Goal: Information Seeking & Learning: Learn about a topic

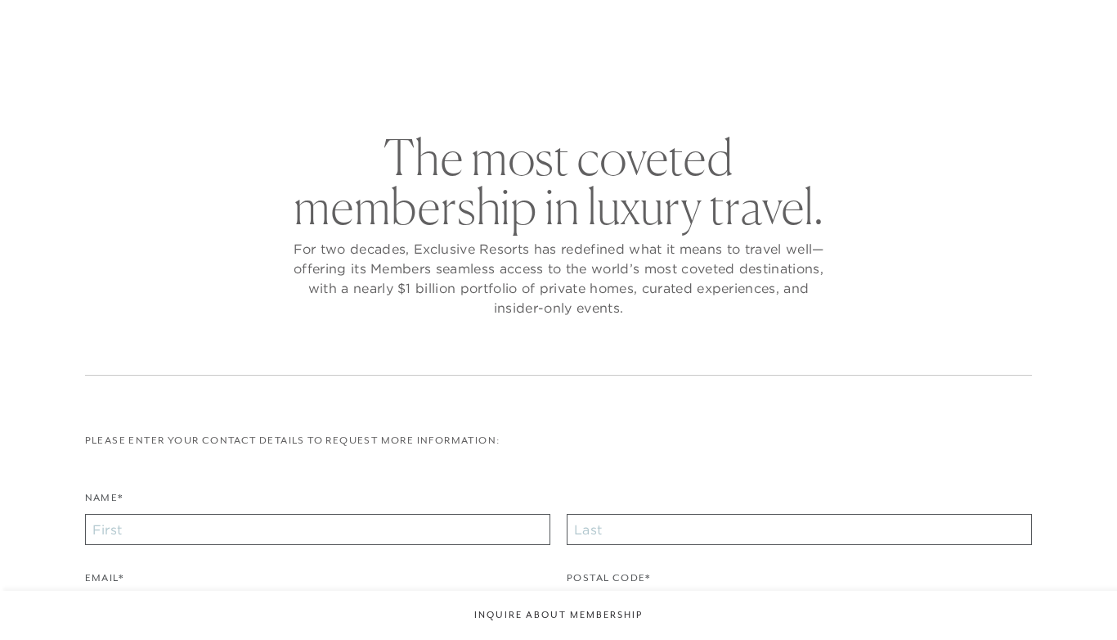
checkbox input "false"
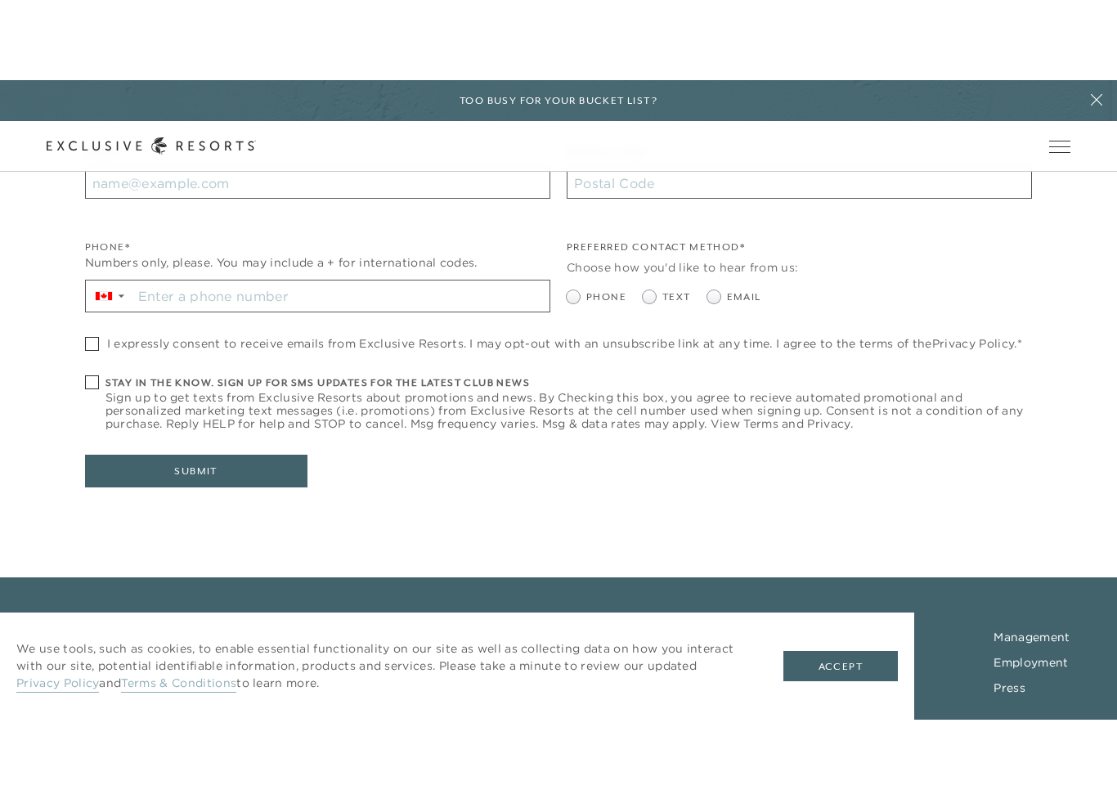
scroll to position [519, 0]
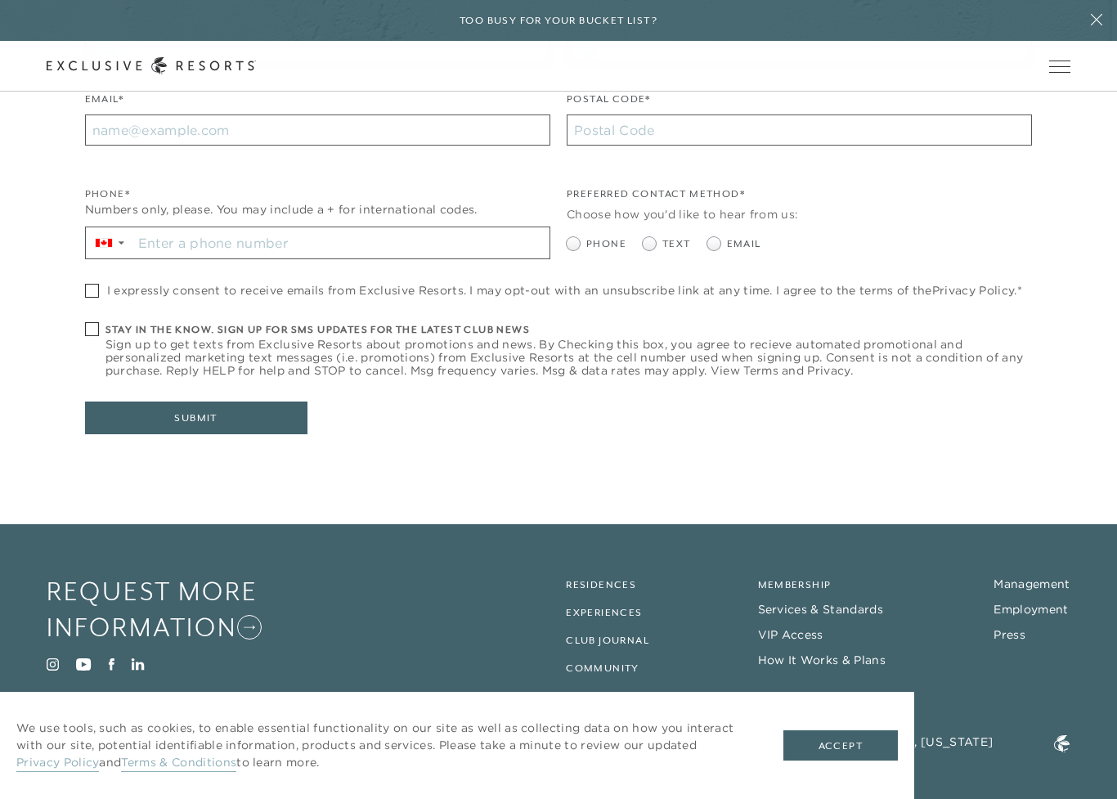
click at [800, 586] on link "Membership" at bounding box center [795, 584] width 74 height 11
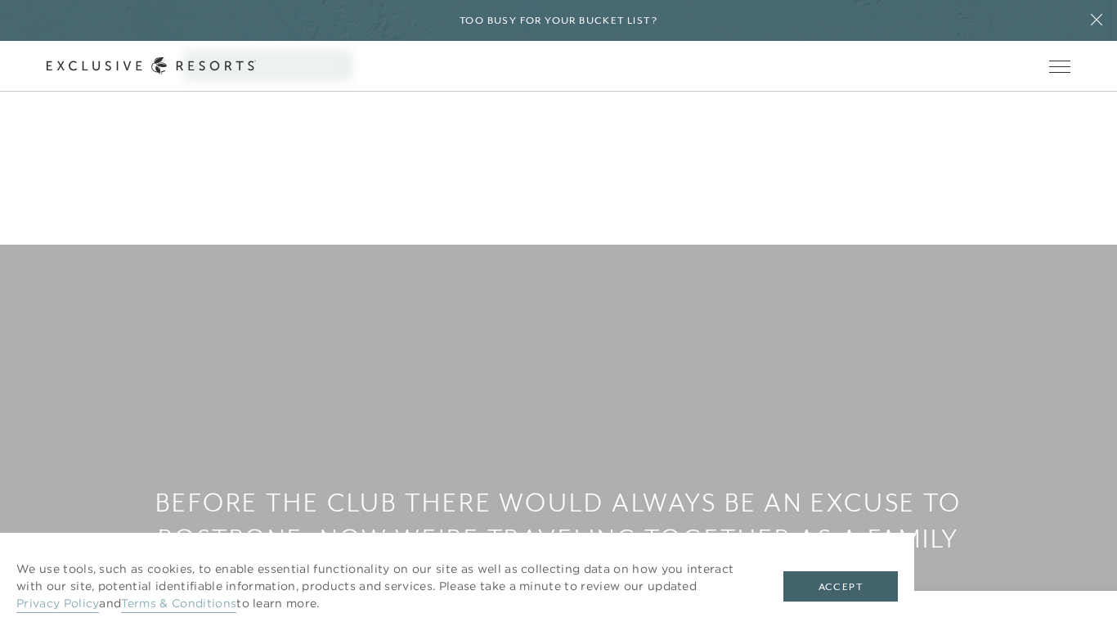
scroll to position [1035, 0]
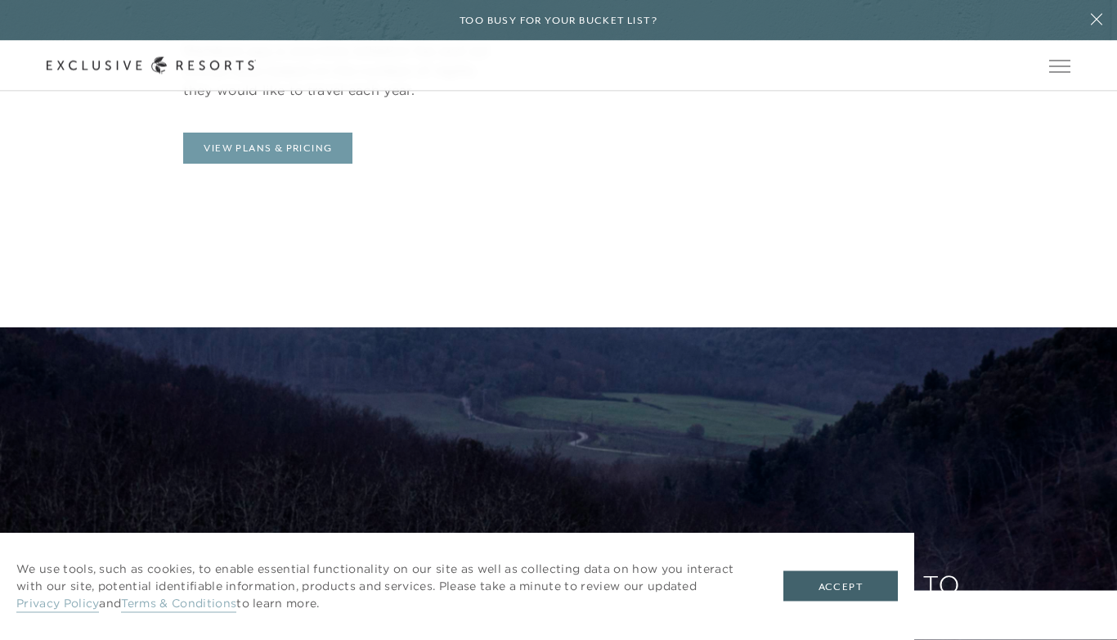
click at [321, 141] on link "View Plans & Pricing" at bounding box center [267, 148] width 169 height 31
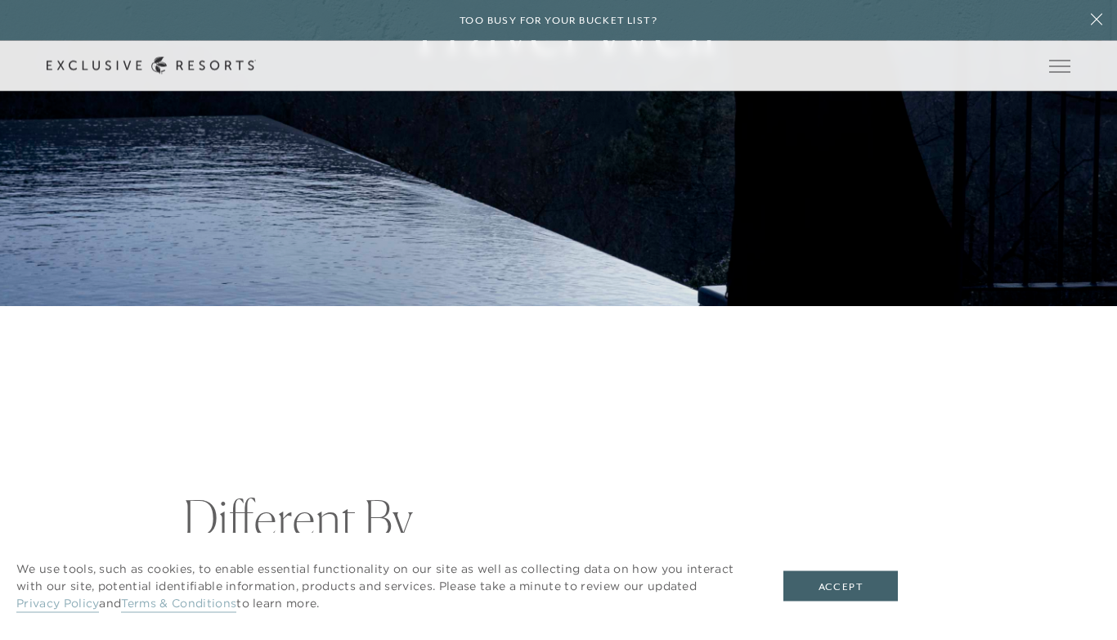
scroll to position [330, 0]
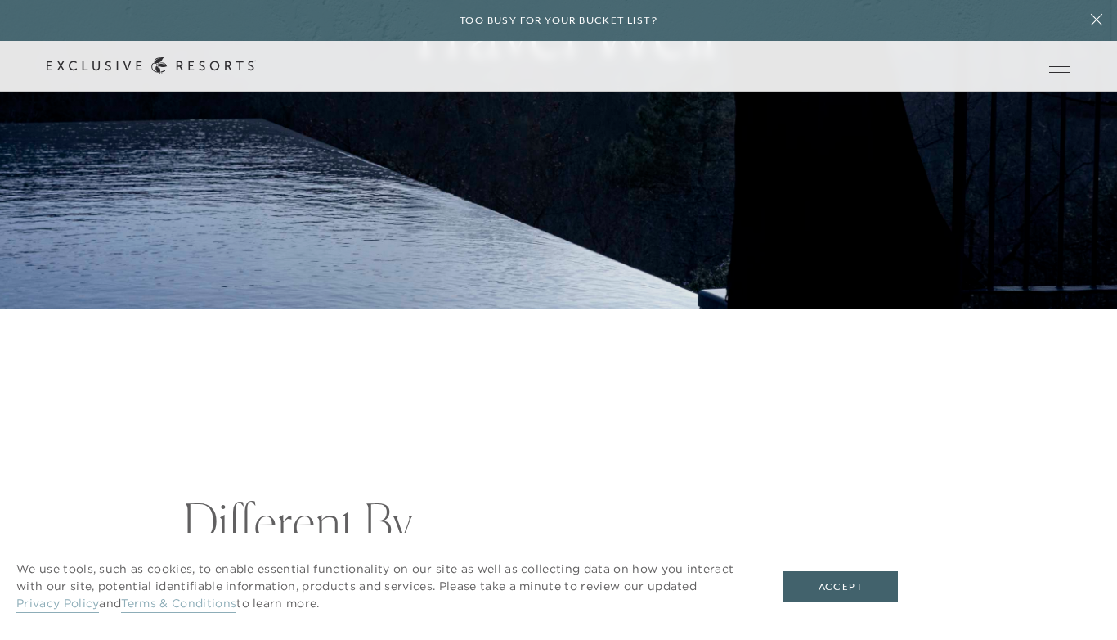
click at [850, 593] on button "Accept" at bounding box center [841, 586] width 115 height 31
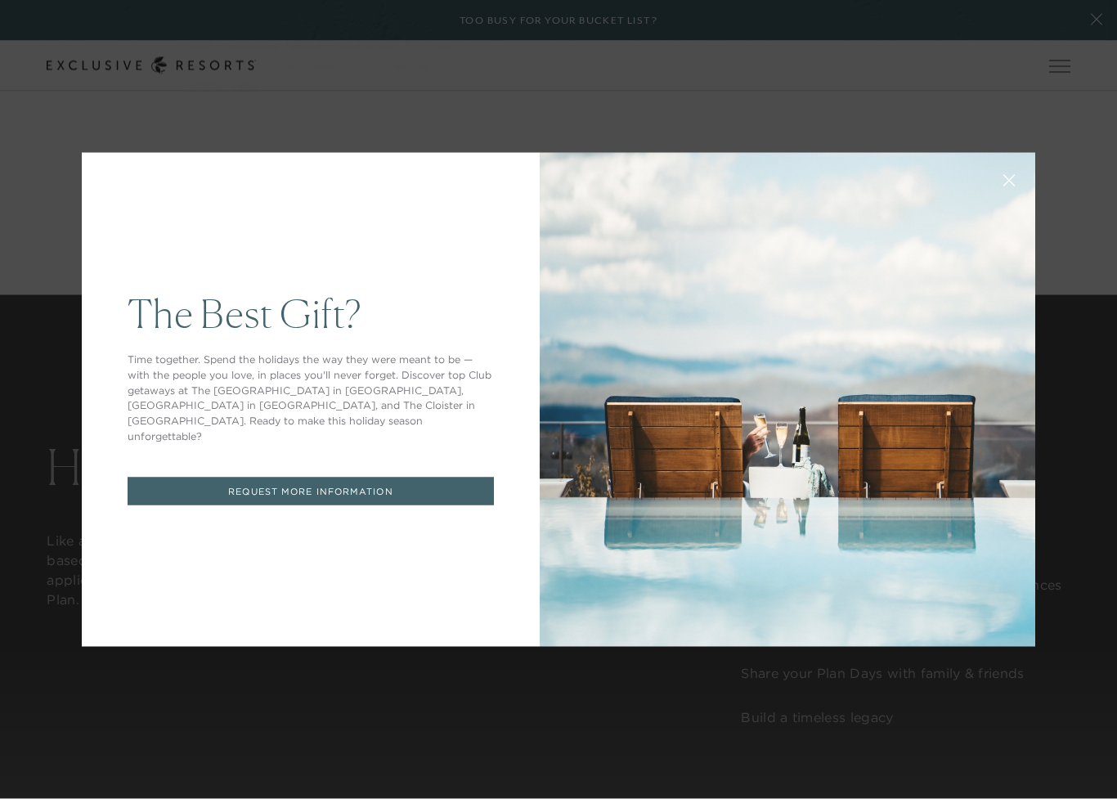
scroll to position [1201, 0]
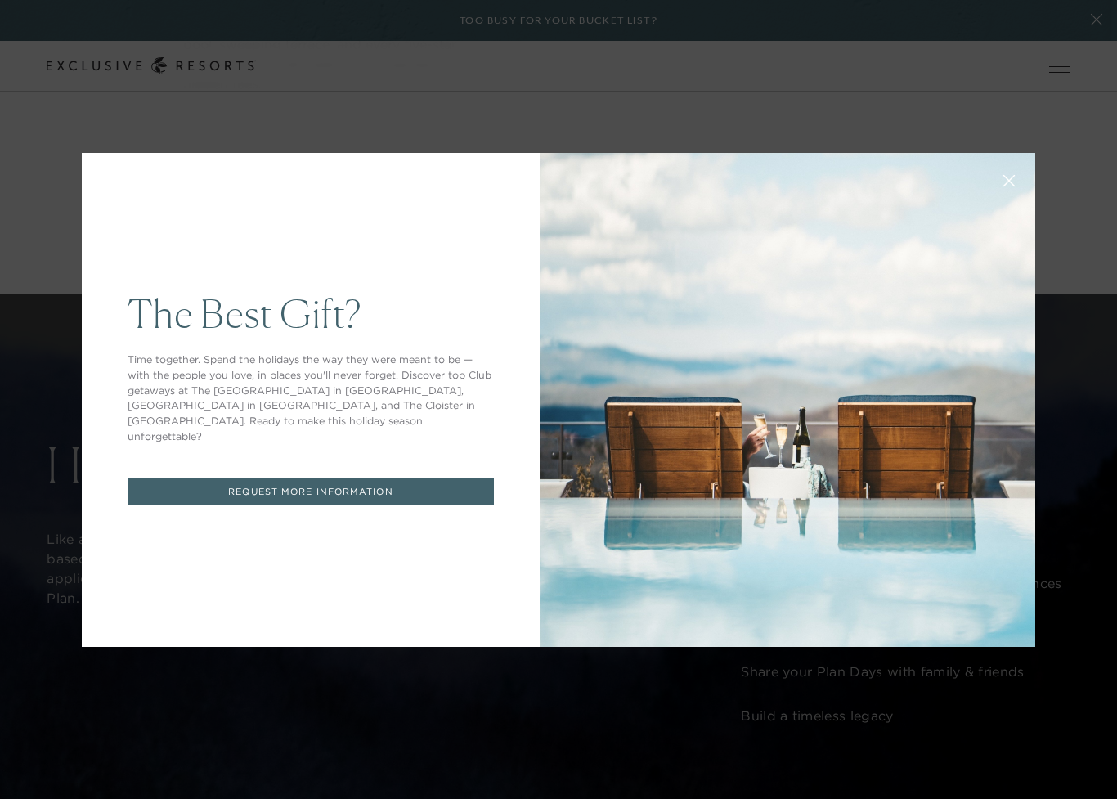
click at [1060, 403] on div "The Best Gift? Time together. Spend the holidays the way they were meant to be …" at bounding box center [558, 399] width 1117 height 799
click at [1071, 384] on div "The Best Gift? Time together. Spend the holidays the way they were meant to be …" at bounding box center [558, 399] width 1117 height 799
click at [445, 696] on div "The Best Gift? Time together. Spend the holidays the way they were meant to be …" at bounding box center [558, 399] width 1117 height 799
click at [1017, 179] on button at bounding box center [1009, 178] width 39 height 39
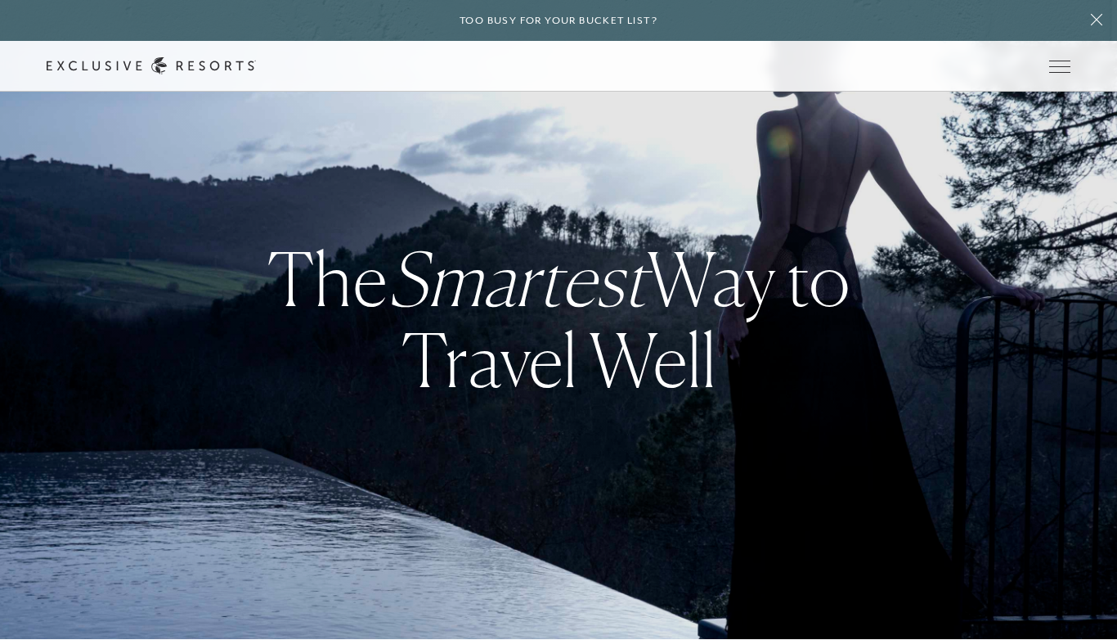
scroll to position [0, 0]
